Goal: Task Accomplishment & Management: Complete application form

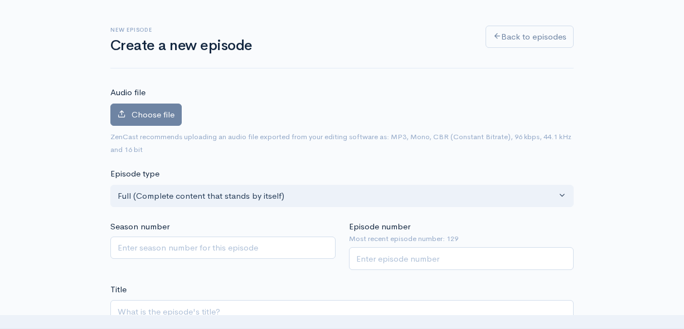
scroll to position [13, 0]
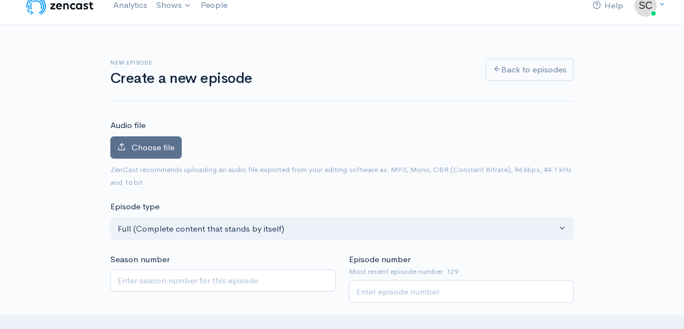
click at [157, 149] on span "Choose file" at bounding box center [152, 147] width 43 height 11
click at [0, 0] on input "Choose file" at bounding box center [0, 0] width 0 height 0
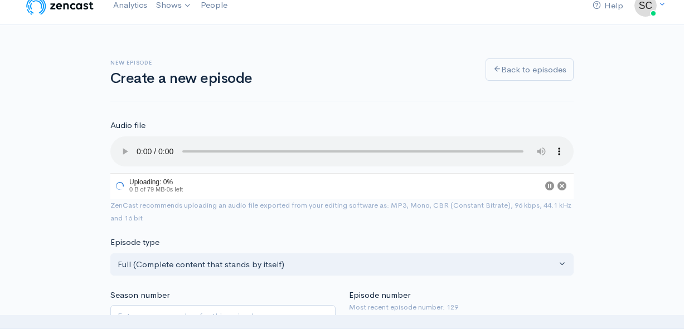
click at [411, 316] on input "Episode number" at bounding box center [461, 327] width 225 height 23
type input "130"
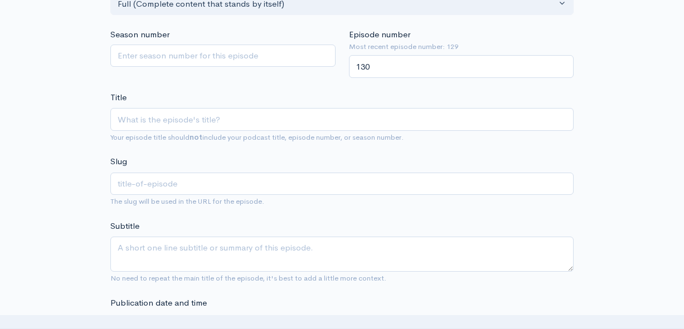
scroll to position [282, 0]
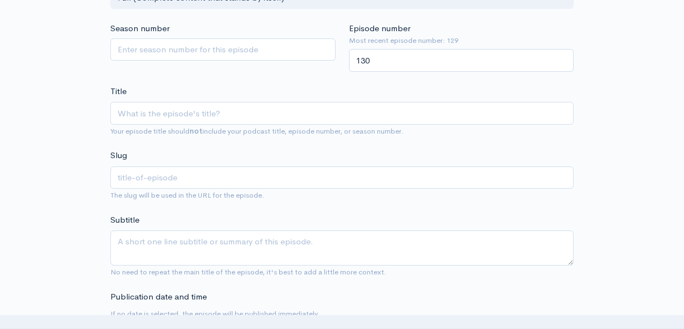
drag, startPoint x: 245, startPoint y: 110, endPoint x: 248, endPoint y: 104, distance: 7.0
click at [245, 125] on span "Your episode title should not include your podcast title, episode number, or se…" at bounding box center [341, 131] width 463 height 13
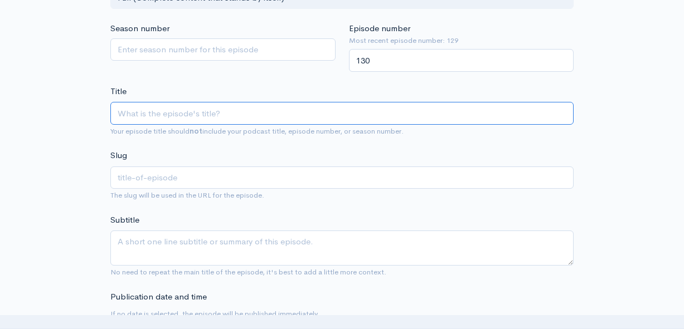
click at [248, 104] on input "Title" at bounding box center [341, 113] width 463 height 23
type input "W"
type input "w"
type input "We"
type input "we"
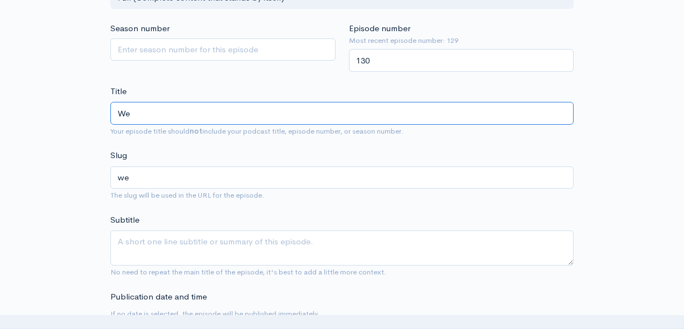
type input "We a"
type input "we-a"
type input "We"
type input "we"
type input "We A"
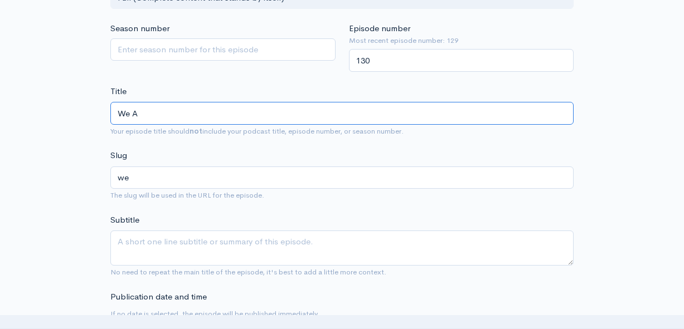
type input "we-a"
type input "We Ar"
type input "we-ar"
type input "We Are"
type input "we-are"
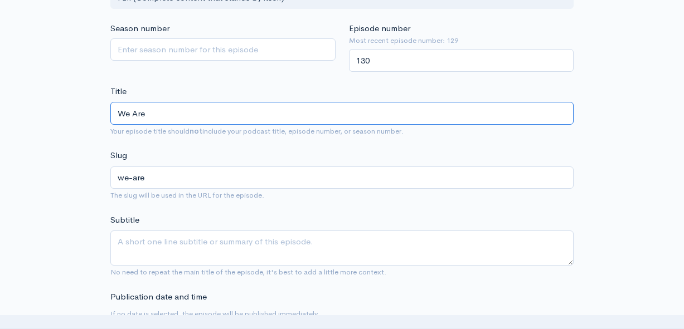
type input "We Are T"
type input "we-are-t"
type input "We Are Th"
type input "we-are-th"
type input "We Are Tha"
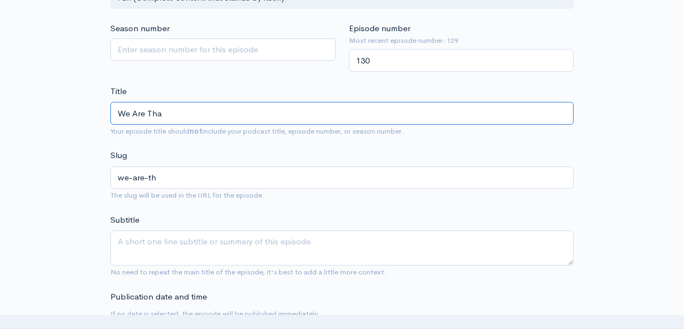
type input "we-are-tha"
type input "We Are Than"
type input "we-are-than"
type input "We Are Thank"
type input "we-are-thank"
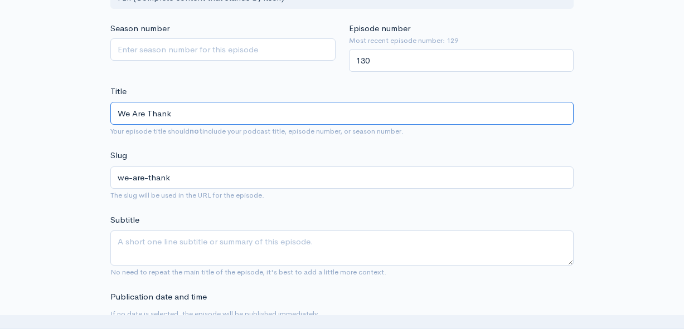
type input "We Are Thankf"
type input "we-are-thankf"
type input "We Are Thankfu"
type input "we-are-thankfu"
type input "We Are Thankful"
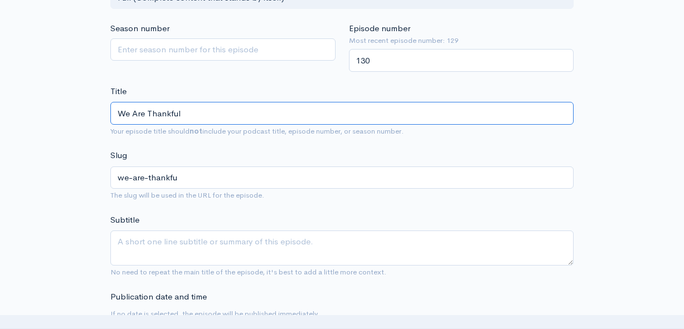
type input "we-are-thankful"
type input "We Are Thankful"
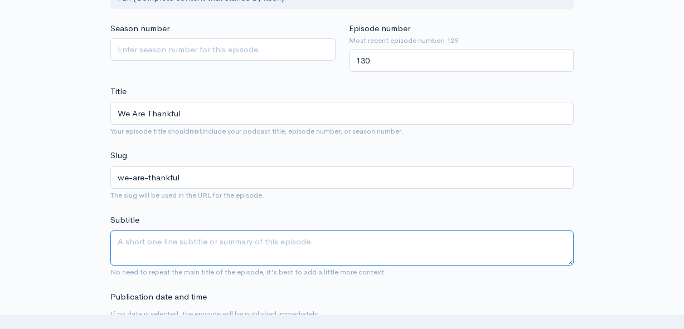
click at [235, 231] on textarea "Subtitle" at bounding box center [341, 248] width 463 height 35
type textarea "[PERSON_NAME] and [PERSON_NAME]"
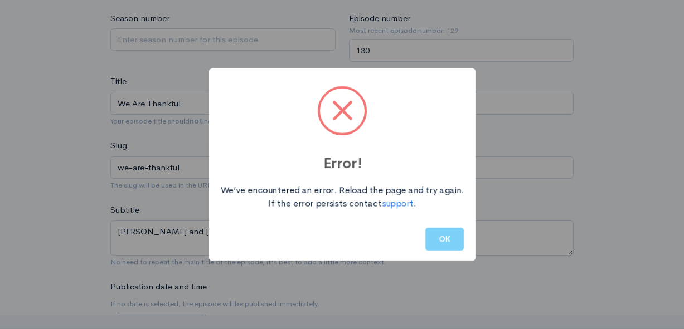
click at [441, 237] on button "OK" at bounding box center [444, 239] width 38 height 23
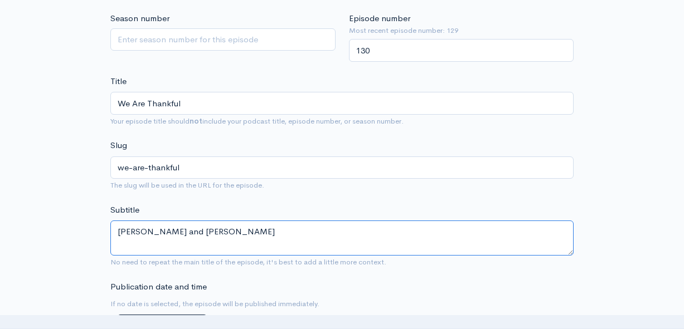
click at [189, 223] on textarea "[PERSON_NAME] and [PERSON_NAME]" at bounding box center [341, 238] width 463 height 35
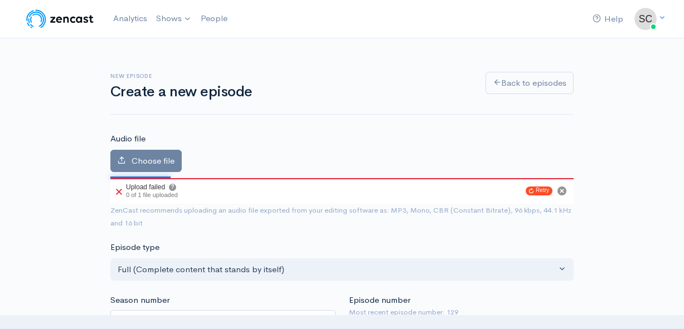
scroll to position [0, 0]
click at [123, 193] on div "Upload failed ? 0 of 1 file uploaded" at bounding box center [145, 191] width 70 height 26
click at [116, 192] on icon at bounding box center [119, 192] width 6 height 6
click at [561, 189] on icon "Cancel" at bounding box center [561, 191] width 4 height 4
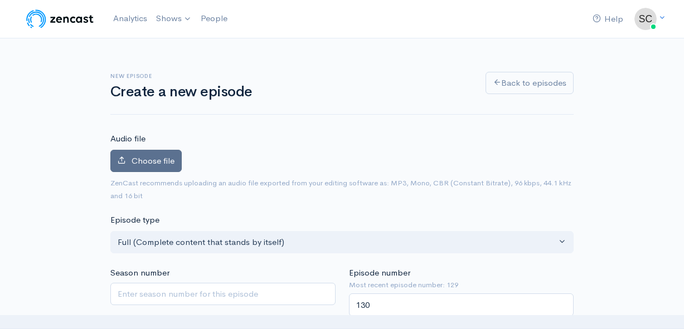
click at [134, 150] on label "Choose file" at bounding box center [145, 161] width 71 height 23
click at [0, 0] on input "Choose file" at bounding box center [0, 0] width 0 height 0
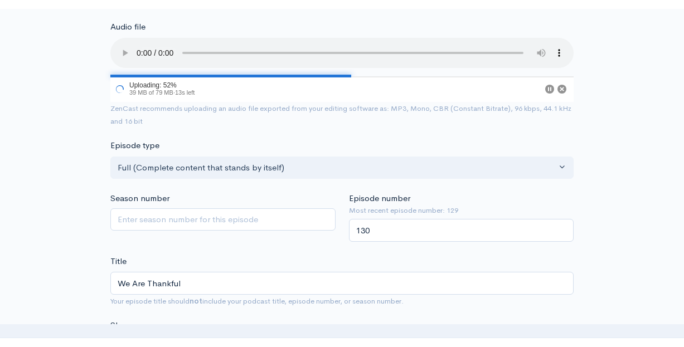
scroll to position [115, 0]
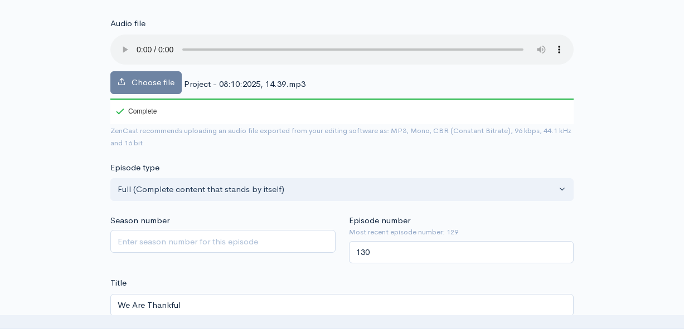
click at [136, 36] on audio at bounding box center [341, 50] width 463 height 30
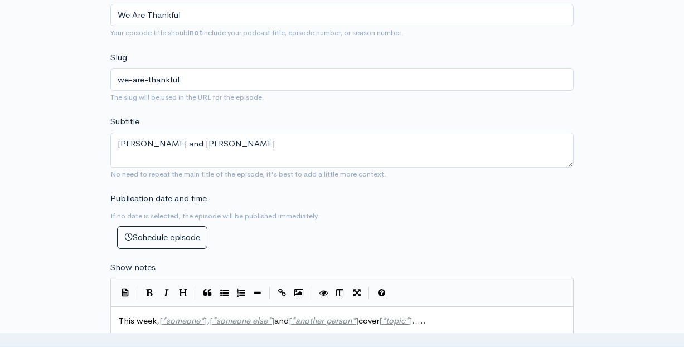
scroll to position [408, 0]
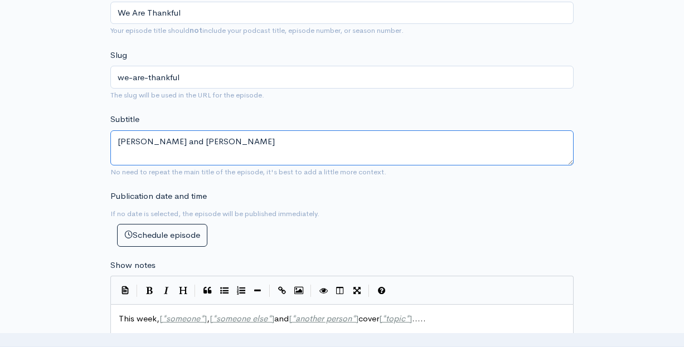
click at [187, 130] on textarea "[PERSON_NAME] and [PERSON_NAME]" at bounding box center [341, 147] width 463 height 35
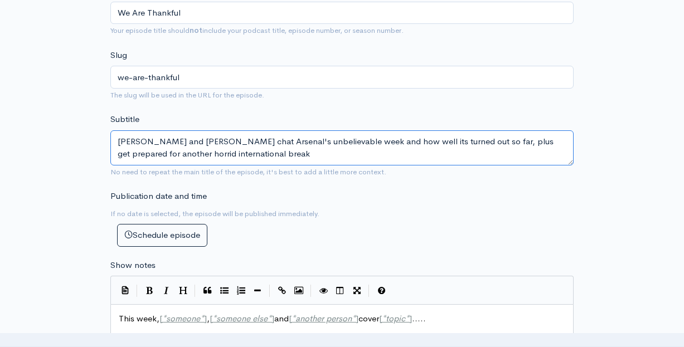
drag, startPoint x: 117, startPoint y: 121, endPoint x: 207, endPoint y: 139, distance: 91.9
click at [207, 139] on textarea "[PERSON_NAME] and [PERSON_NAME] chat Arsenal's unbelievable week and how well i…" at bounding box center [341, 147] width 463 height 35
type textarea "[PERSON_NAME] and [PERSON_NAME] chat Arsenal's unbelievable week and how well i…"
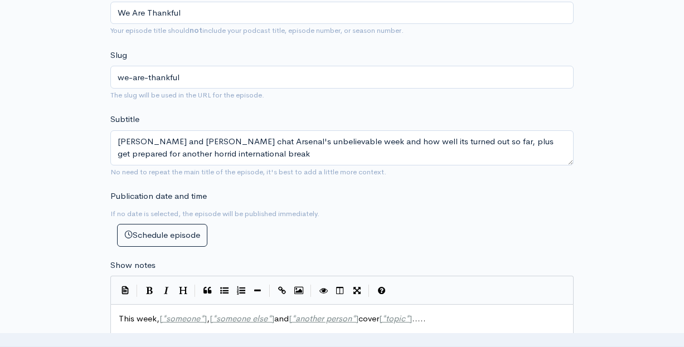
click at [321, 214] on div "Publication date and time If no date is selected, the episode will be published…" at bounding box center [223, 218] width 238 height 57
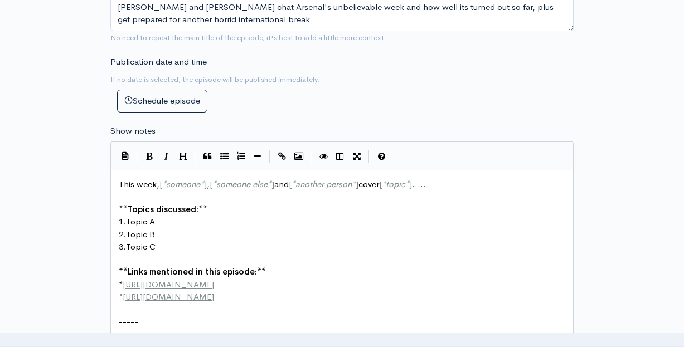
scroll to position [564, 0]
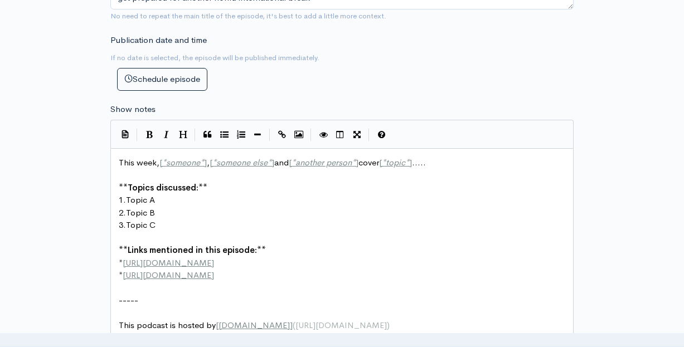
click at [115, 148] on div "xxxxxxxxxx This week, [ * someone * ] , [ * someone else * ] and [ * another pe…" at bounding box center [341, 244] width 463 height 192
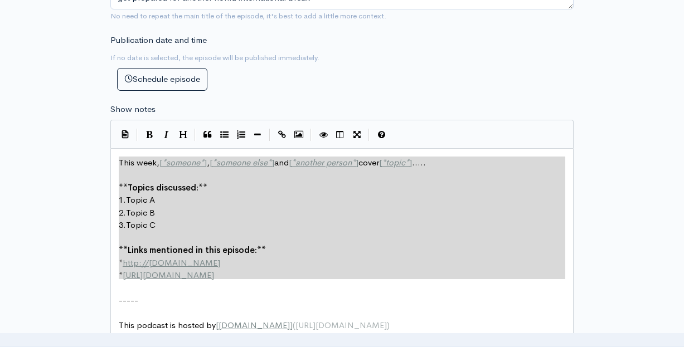
type textarea "This week, [*someone*], [*someone else*] and [*another person*] cover [*topic*]…"
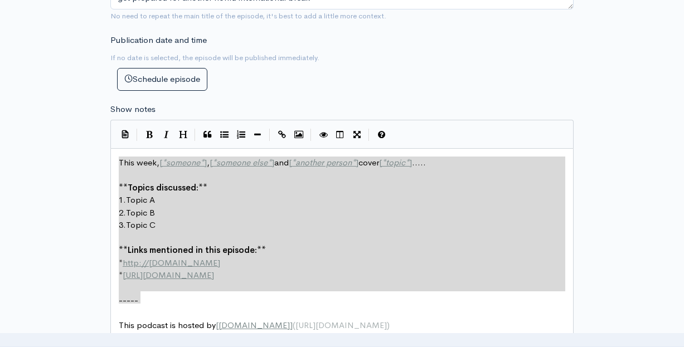
drag, startPoint x: 119, startPoint y: 140, endPoint x: 148, endPoint y: 275, distance: 137.8
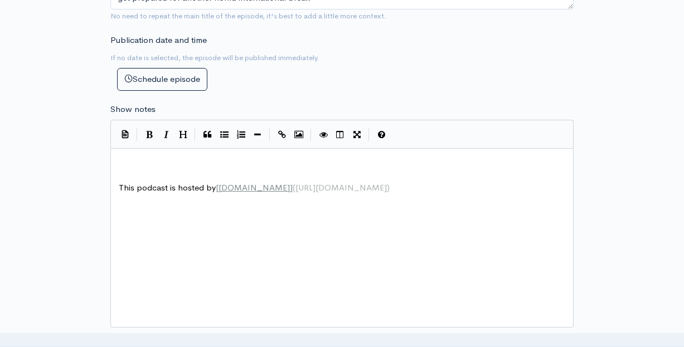
paste textarea ")"
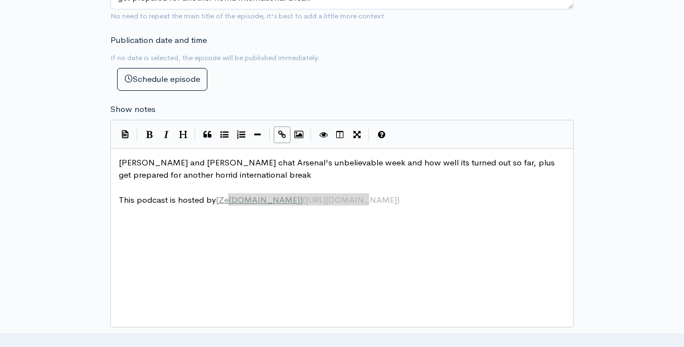
type textarea "[DOMAIN_NAME]]([URL][DOMAIN_NAME])"
drag, startPoint x: 371, startPoint y: 178, endPoint x: 217, endPoint y: 175, distance: 153.8
type textarea "[DOMAIN_NAME]"
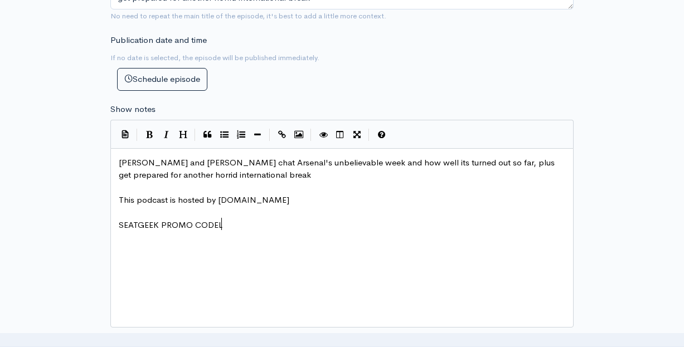
scroll to position [6, 106]
type textarea "SEATGEEK PROMO CODELL"
type textarea ": TBAWRESTLING for $20 off yur first"
type textarea "our fri"
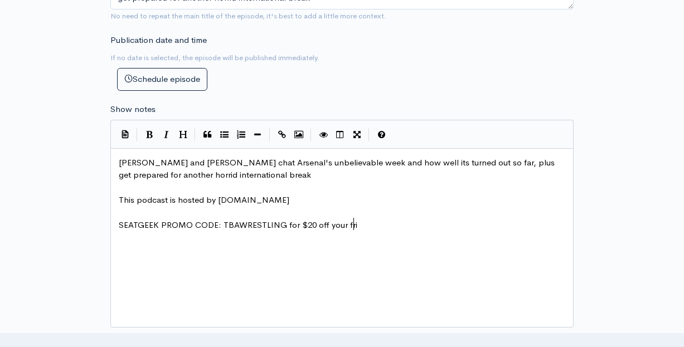
scroll to position [6, 22]
type textarea "irst purchase"
type textarea "WHATNOT £10 CREDIT -"
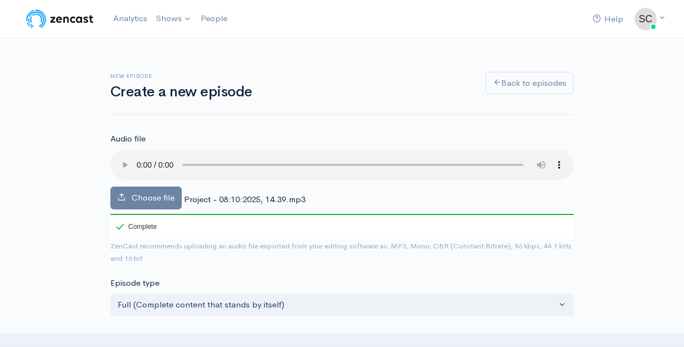
scroll to position [0, 0]
click at [137, 157] on audio at bounding box center [341, 165] width 463 height 30
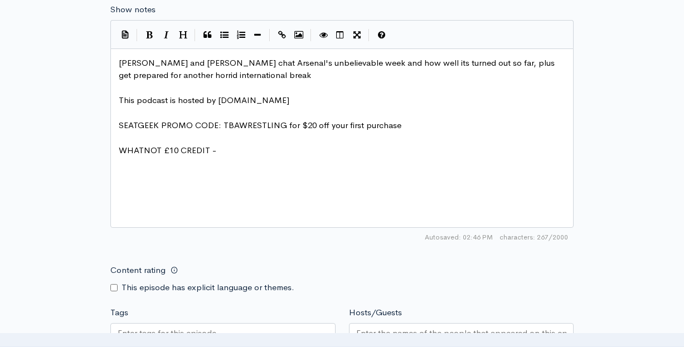
scroll to position [666, 0]
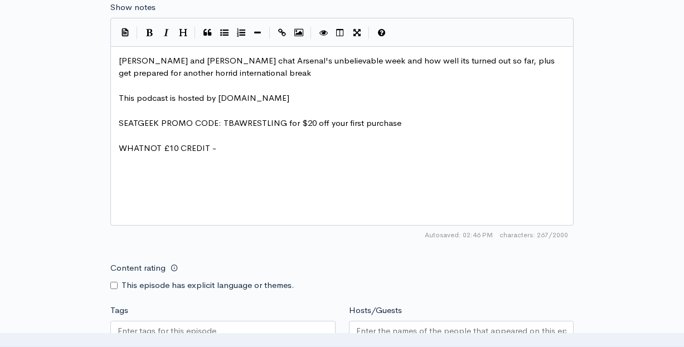
click at [258, 142] on pre "WHATNOT £10 CREDIT -" at bounding box center [341, 148] width 451 height 13
click at [155, 325] on input "Tags" at bounding box center [168, 331] width 100 height 13
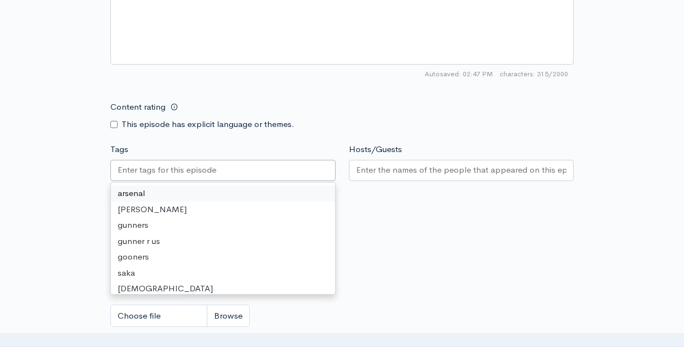
scroll to position [885, 0]
